Goal: Information Seeking & Learning: Learn about a topic

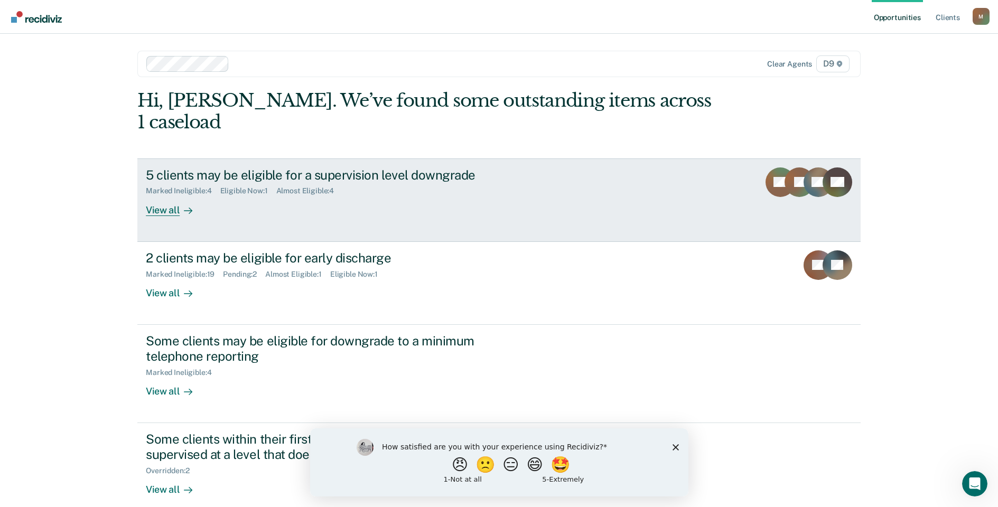
click at [170, 194] on link "5 clients may be eligible for a supervision level downgrade Marked Ineligible :…" at bounding box center [498, 200] width 723 height 83
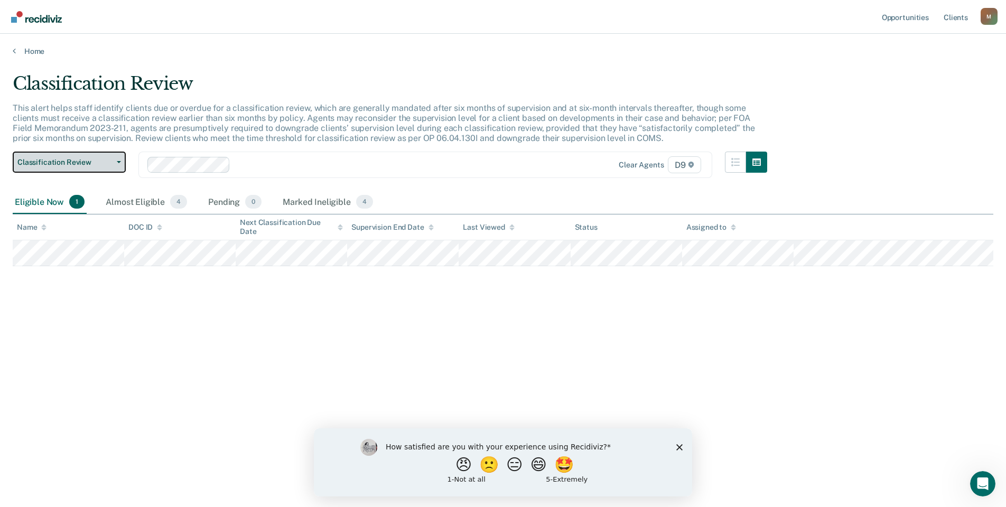
click at [104, 167] on button "Classification Review" at bounding box center [69, 162] width 113 height 21
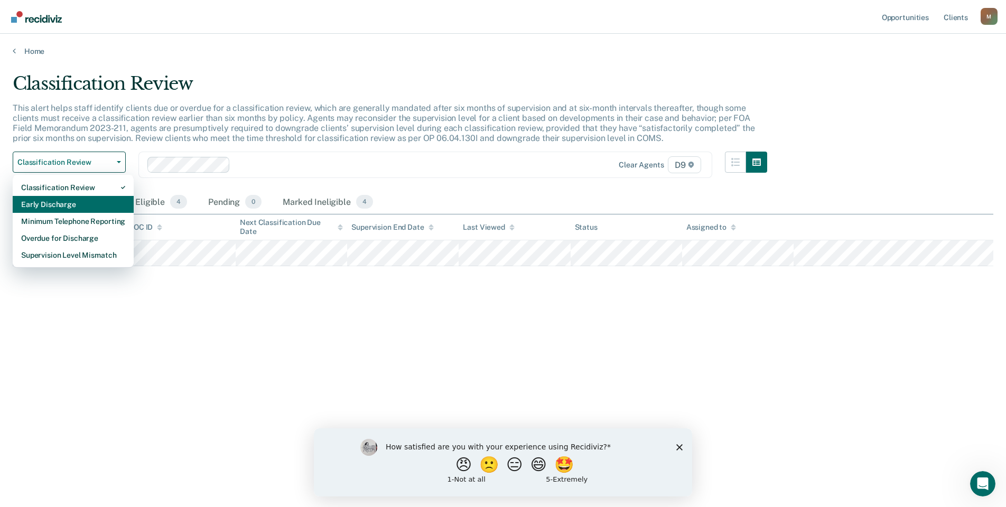
click at [98, 207] on div "Early Discharge" at bounding box center [73, 204] width 104 height 17
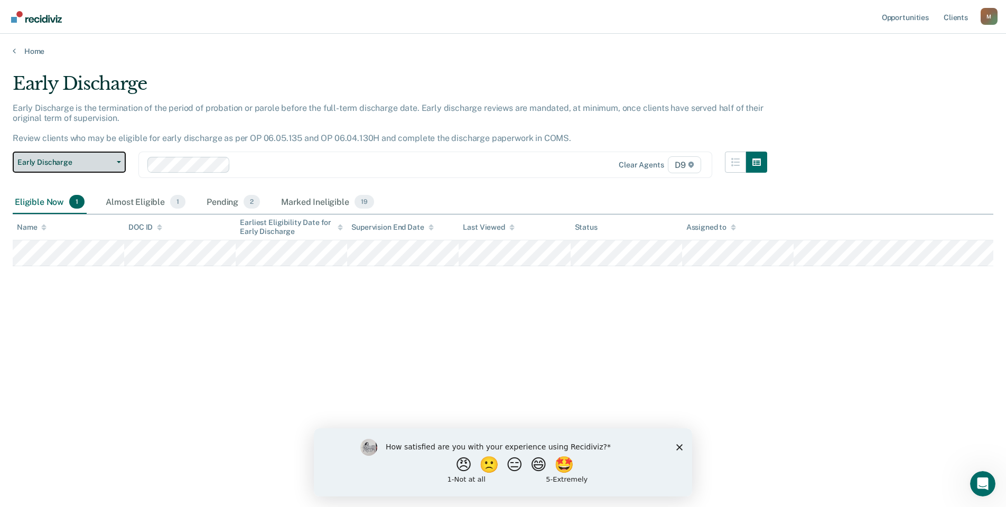
click at [117, 167] on button "Early Discharge" at bounding box center [69, 162] width 113 height 21
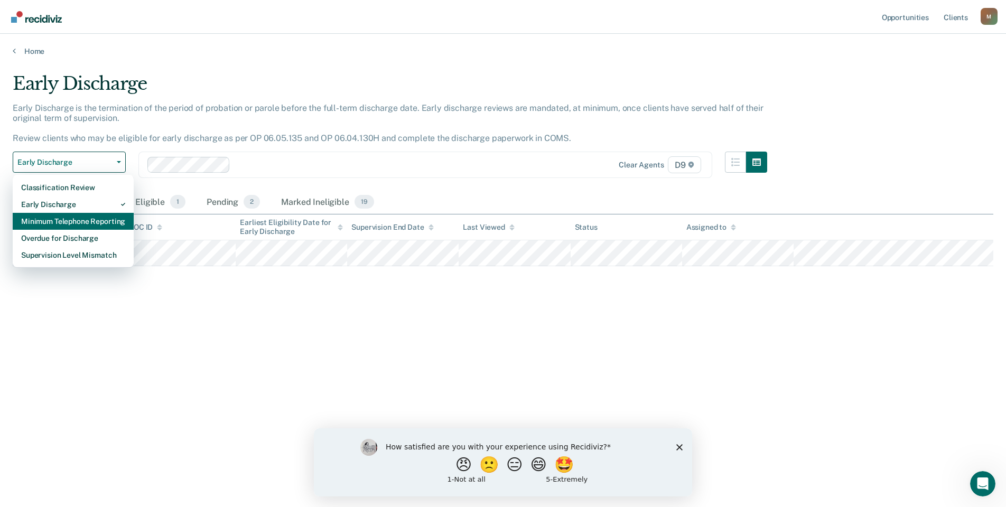
click at [91, 218] on div "Minimum Telephone Reporting" at bounding box center [73, 221] width 104 height 17
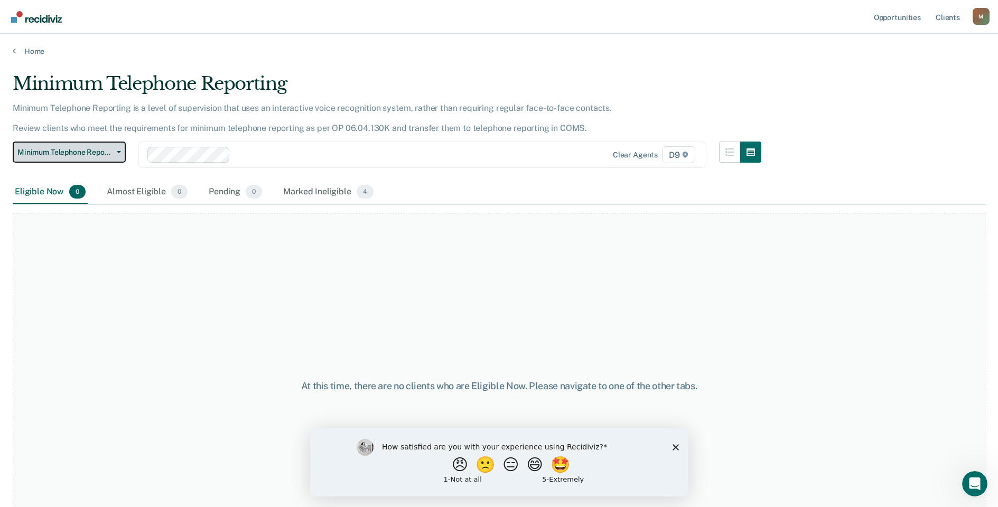
click at [111, 152] on span "Minimum Telephone Reporting" at bounding box center [64, 152] width 95 height 9
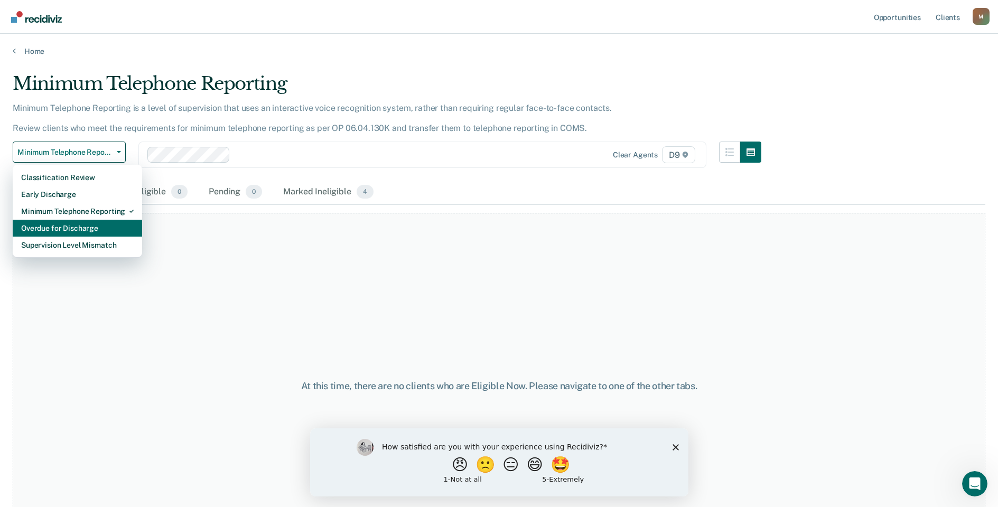
click at [94, 232] on div "Overdue for Discharge" at bounding box center [77, 228] width 113 height 17
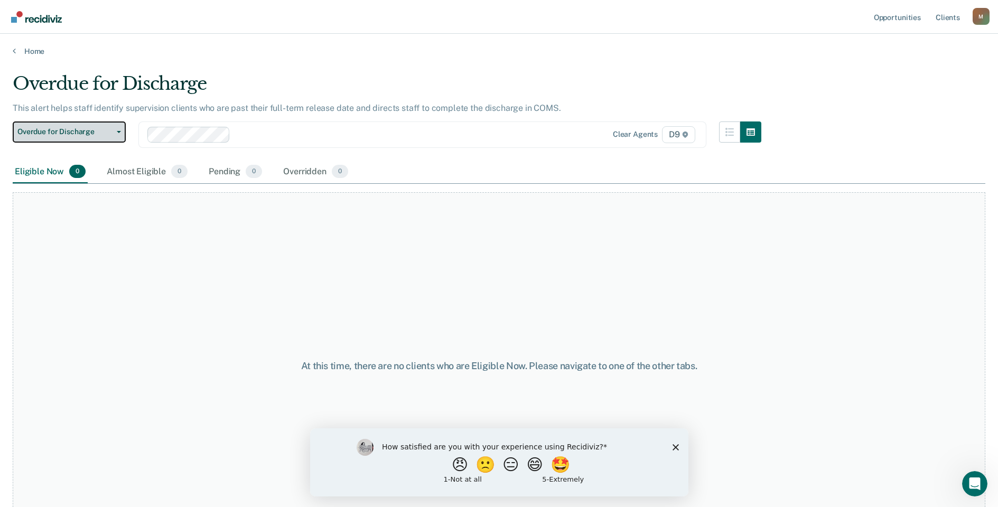
click at [103, 124] on button "Overdue for Discharge" at bounding box center [69, 132] width 113 height 21
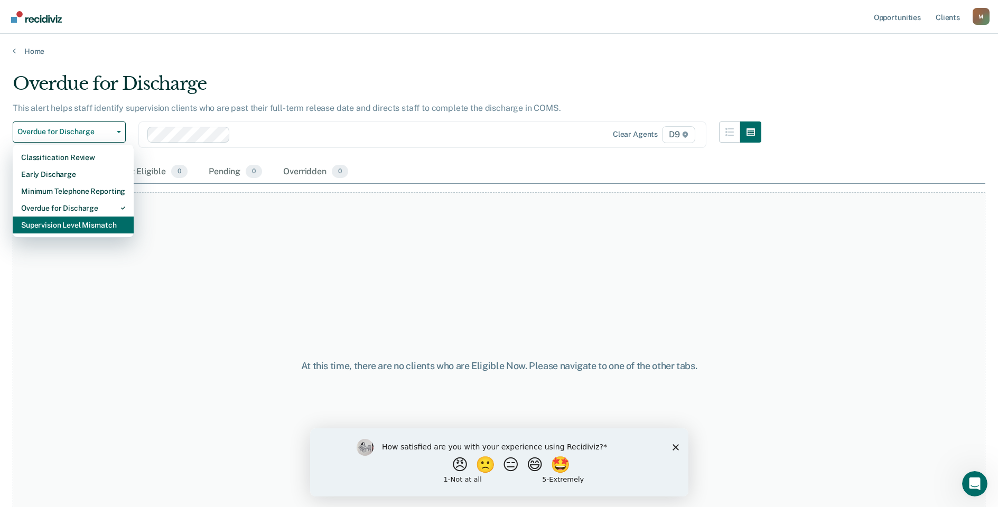
click at [102, 219] on div "Supervision Level Mismatch" at bounding box center [73, 225] width 104 height 17
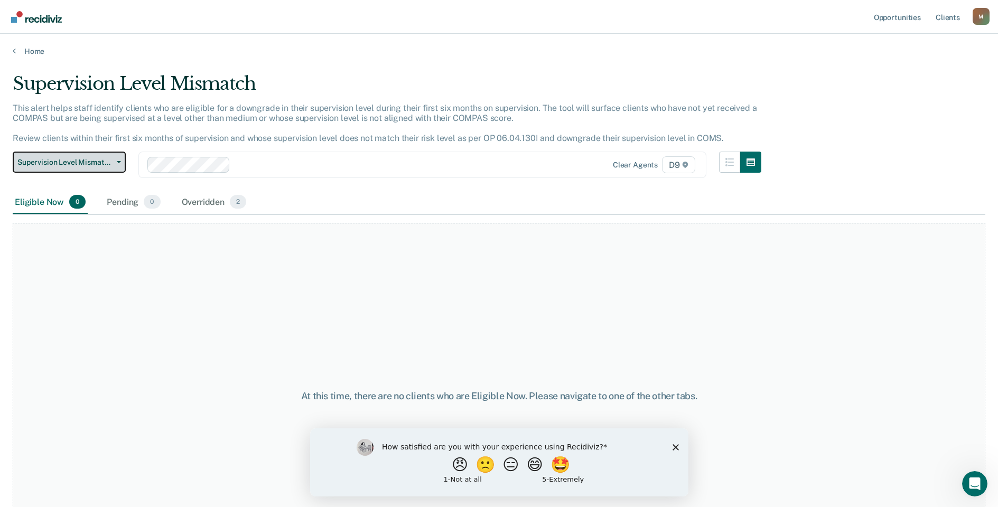
click at [100, 167] on button "Supervision Level Mismatch" at bounding box center [69, 162] width 113 height 21
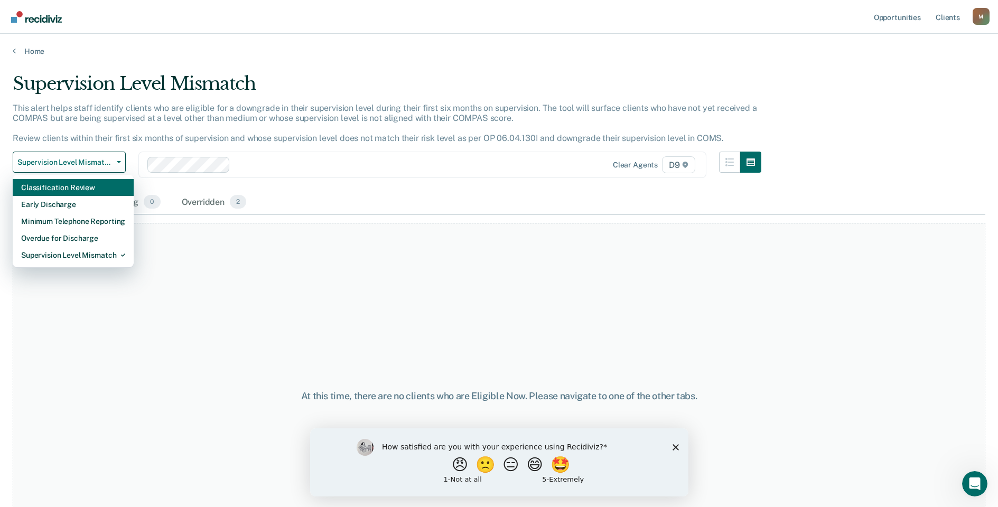
click at [88, 188] on div "Classification Review" at bounding box center [73, 187] width 104 height 17
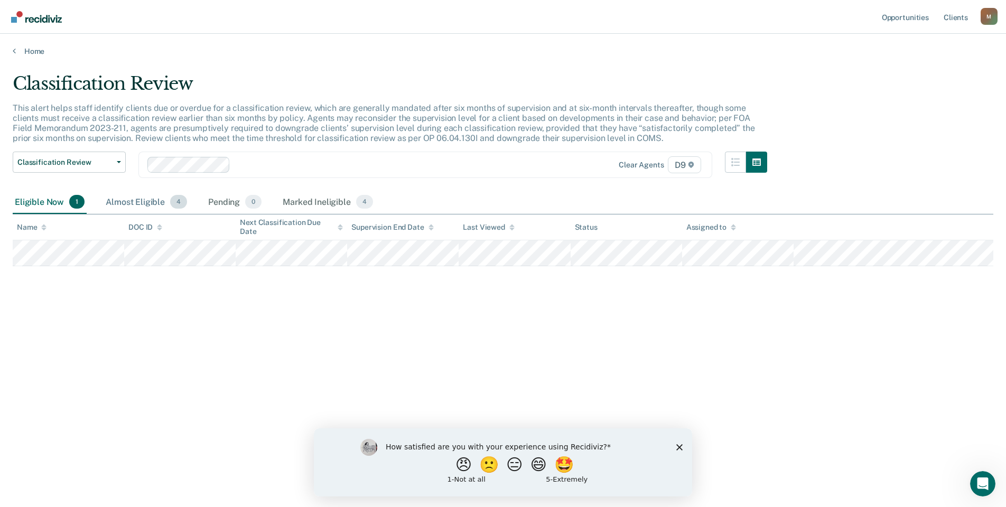
click at [125, 203] on div "Almost Eligible 4" at bounding box center [147, 202] width 86 height 23
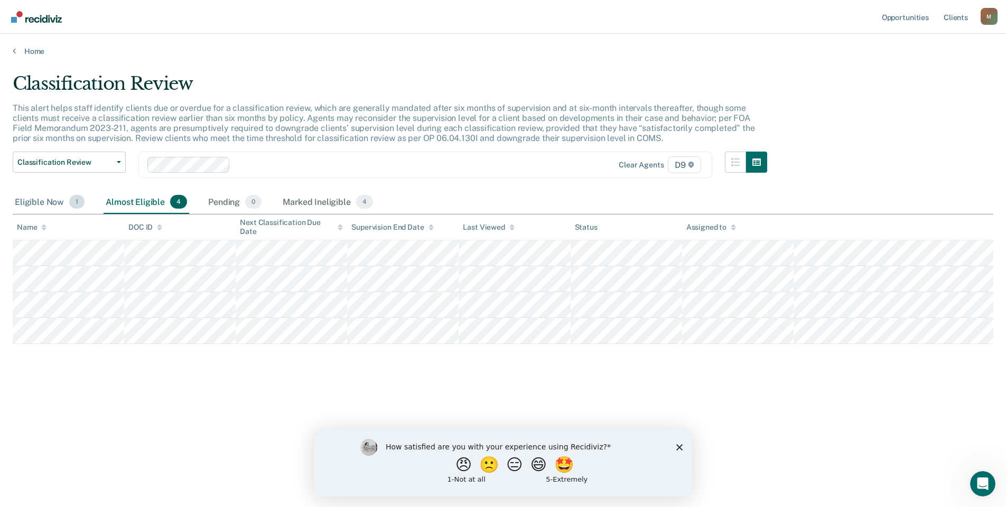
click at [59, 206] on div "Eligible Now 1" at bounding box center [50, 202] width 74 height 23
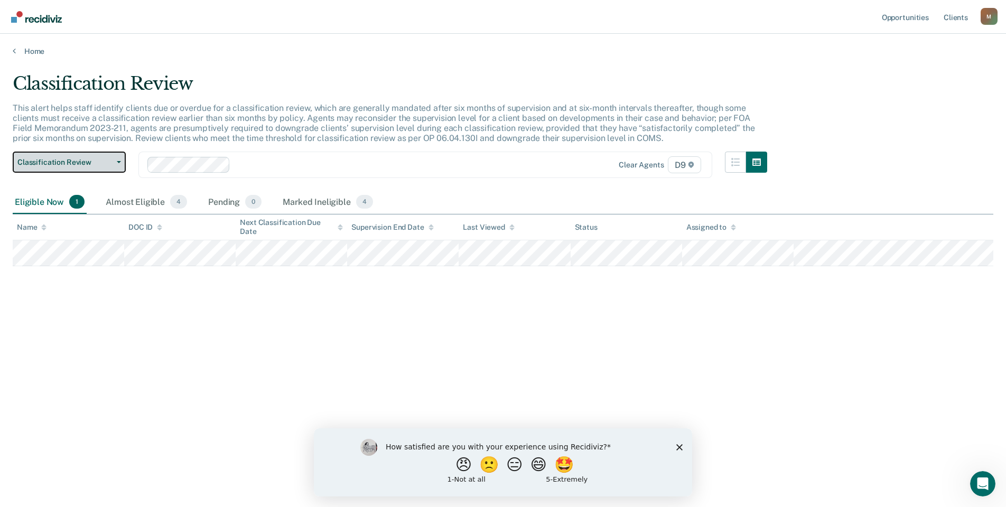
click at [105, 164] on span "Classification Review" at bounding box center [64, 162] width 95 height 9
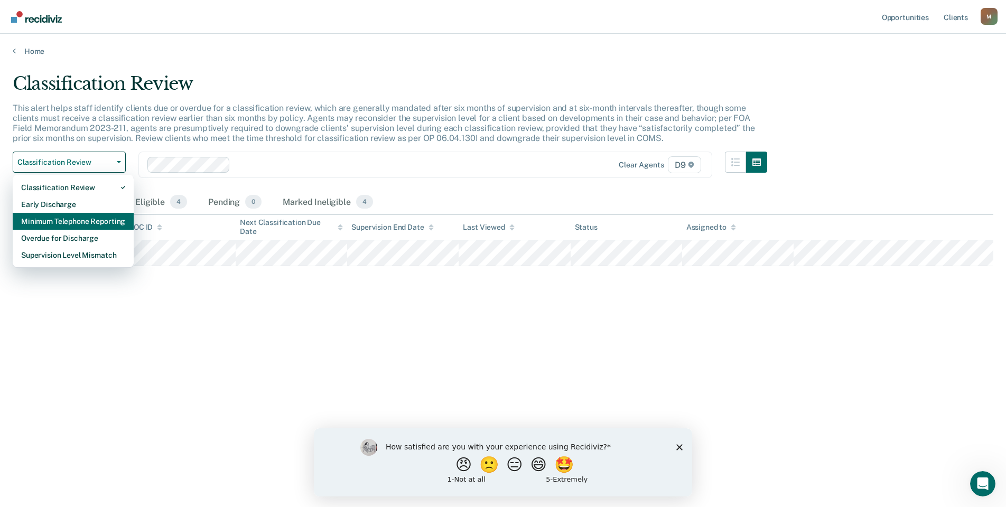
click at [90, 217] on div "Minimum Telephone Reporting" at bounding box center [73, 221] width 104 height 17
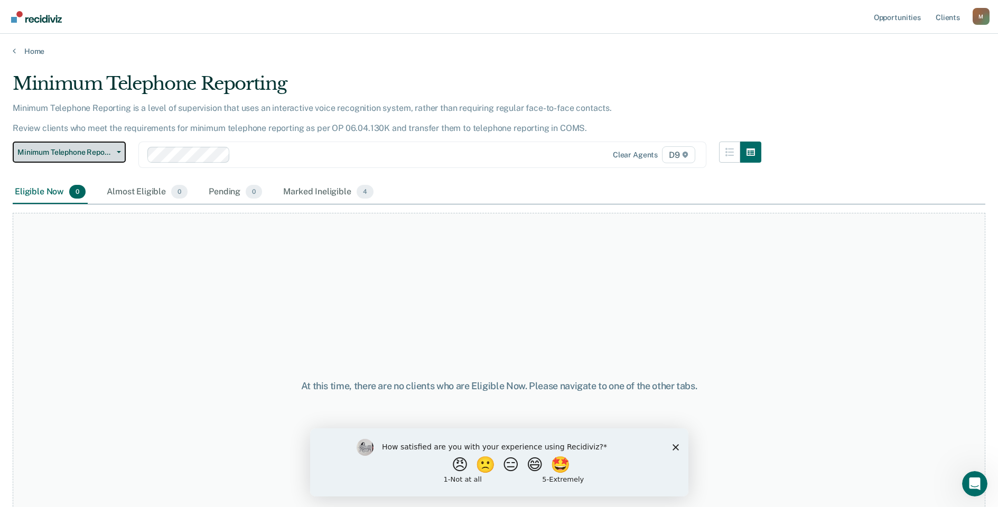
click at [90, 153] on span "Minimum Telephone Reporting" at bounding box center [64, 152] width 95 height 9
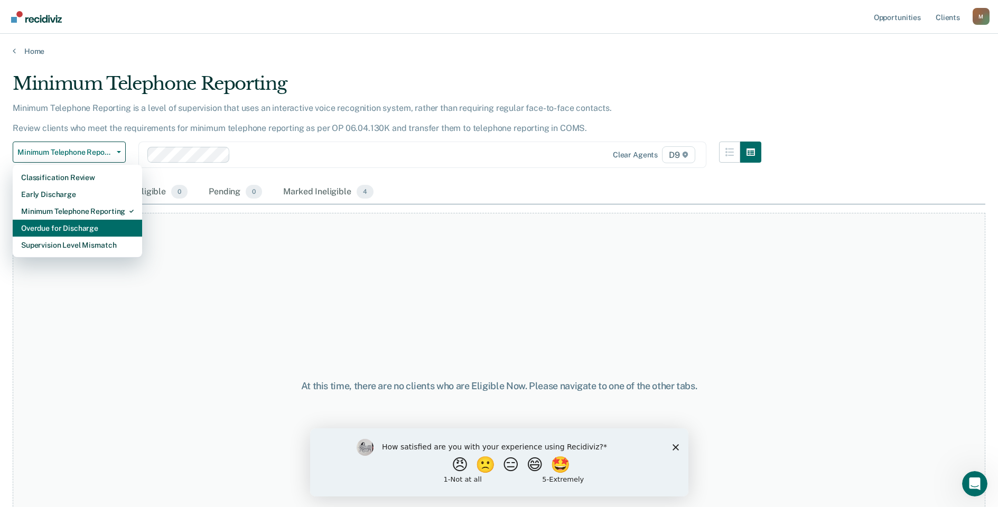
click at [82, 224] on div "Overdue for Discharge" at bounding box center [77, 228] width 113 height 17
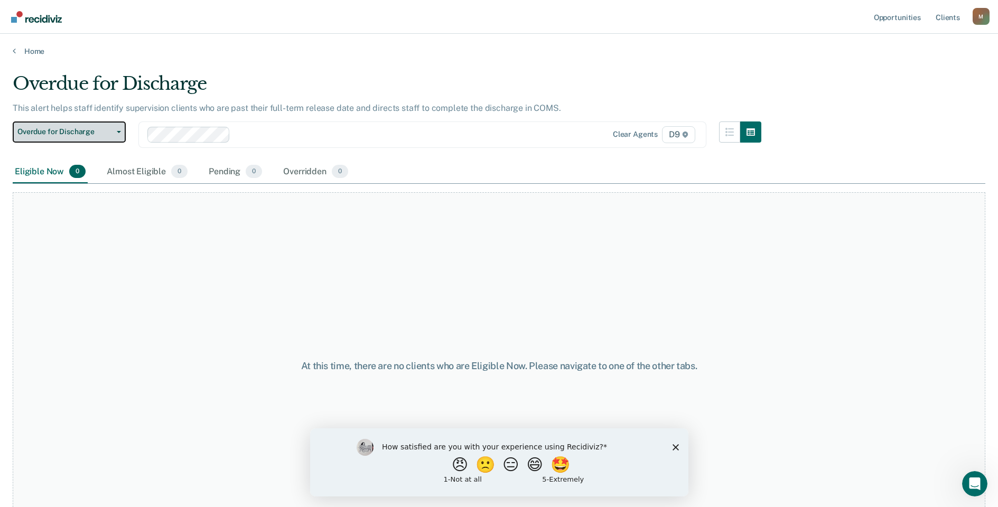
click at [92, 134] on span "Overdue for Discharge" at bounding box center [64, 131] width 95 height 9
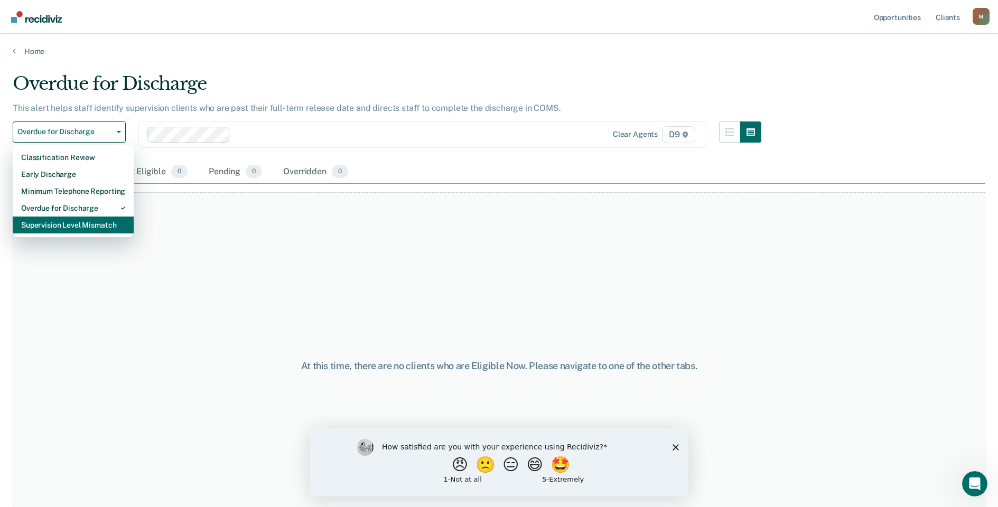
click at [84, 225] on div "Supervision Level Mismatch" at bounding box center [73, 225] width 104 height 17
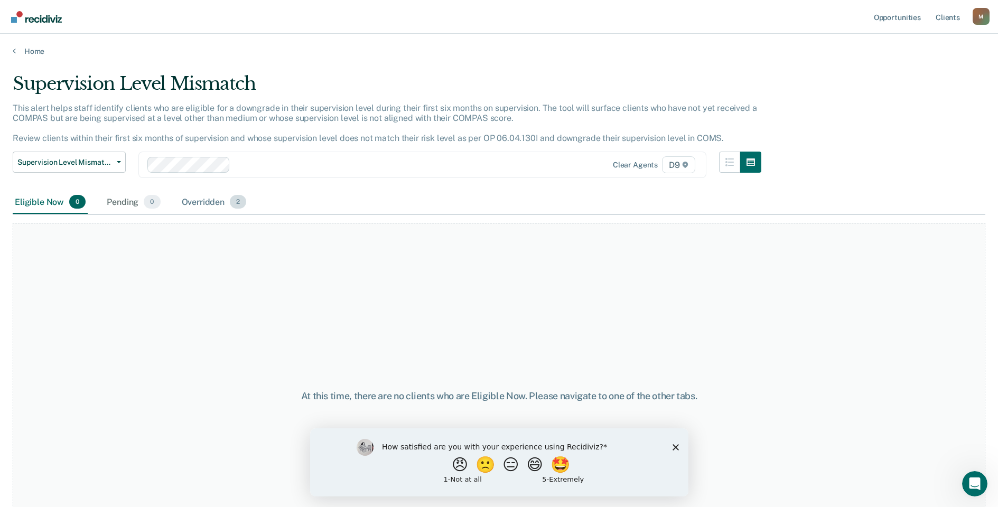
click at [206, 197] on div "Overridden 2" at bounding box center [214, 202] width 69 height 23
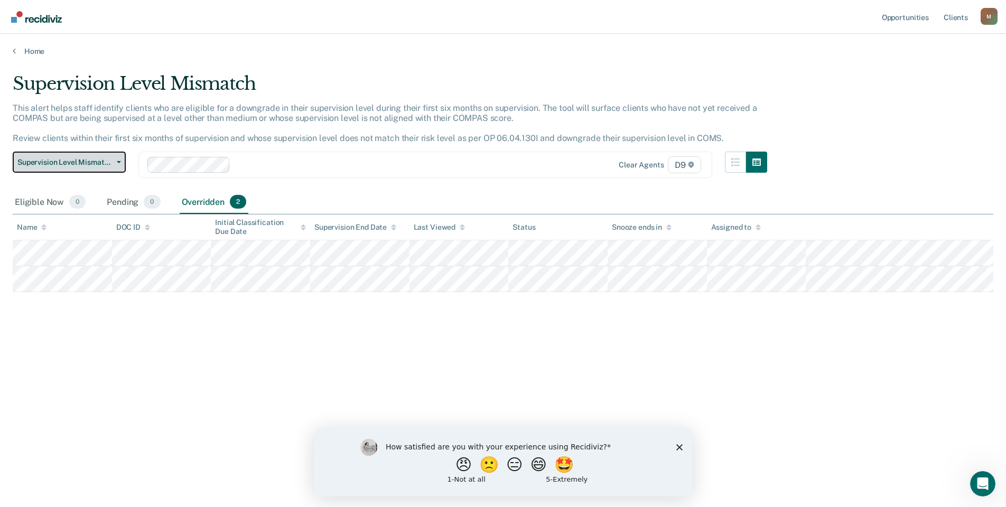
click at [111, 164] on span "Supervision Level Mismatch" at bounding box center [64, 162] width 95 height 9
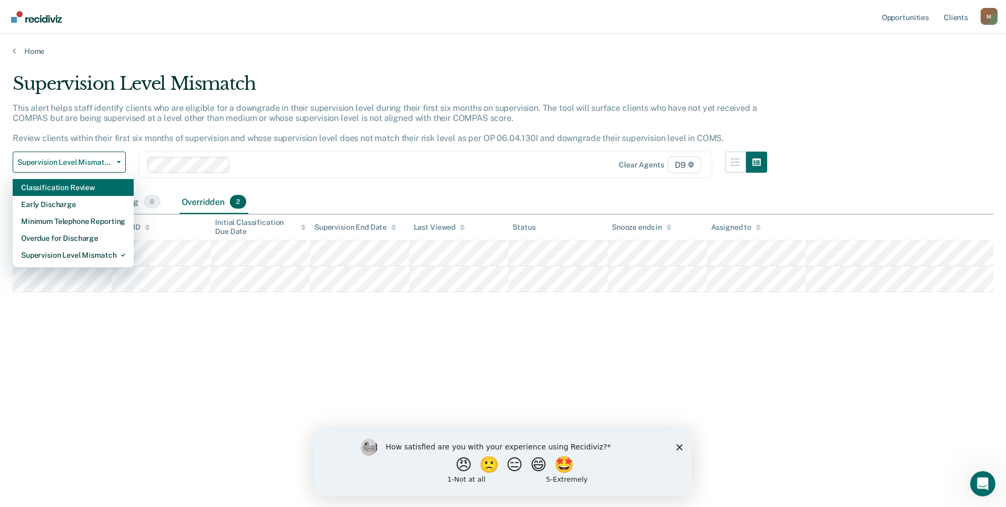
click at [90, 191] on div "Classification Review" at bounding box center [73, 187] width 104 height 17
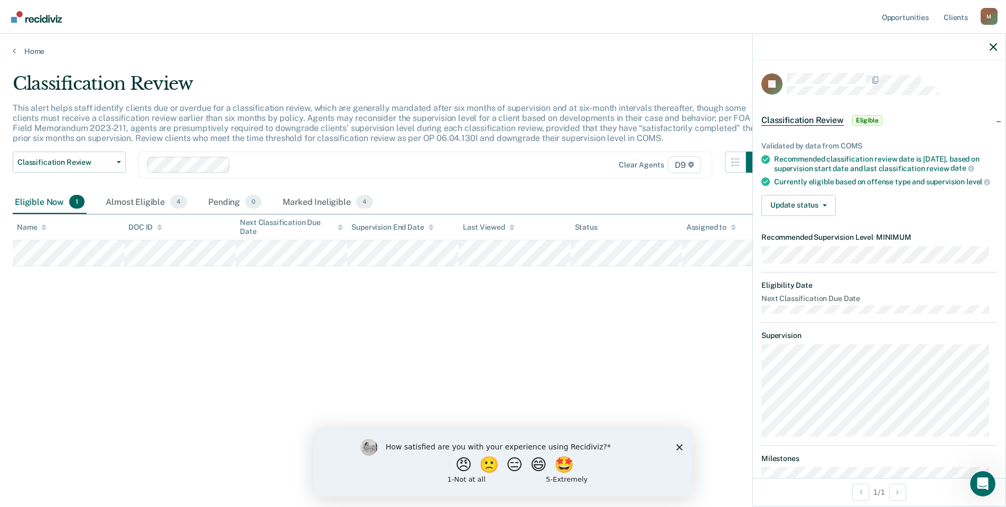
click at [52, 370] on div "Classification Review This alert helps staff identify clients due or overdue fo…" at bounding box center [503, 250] width 981 height 355
click at [991, 50] on icon "button" at bounding box center [993, 46] width 7 height 7
